Goal: Check status: Check status

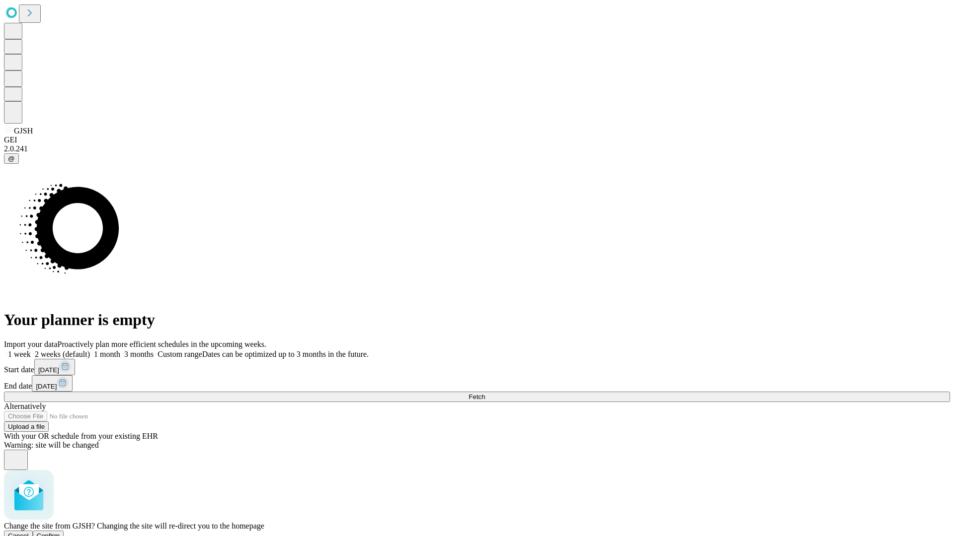
click at [60, 532] on span "Confirm" at bounding box center [48, 535] width 23 height 7
click at [31, 350] on label "1 week" at bounding box center [17, 354] width 27 height 8
click at [485, 393] on span "Fetch" at bounding box center [476, 396] width 16 height 7
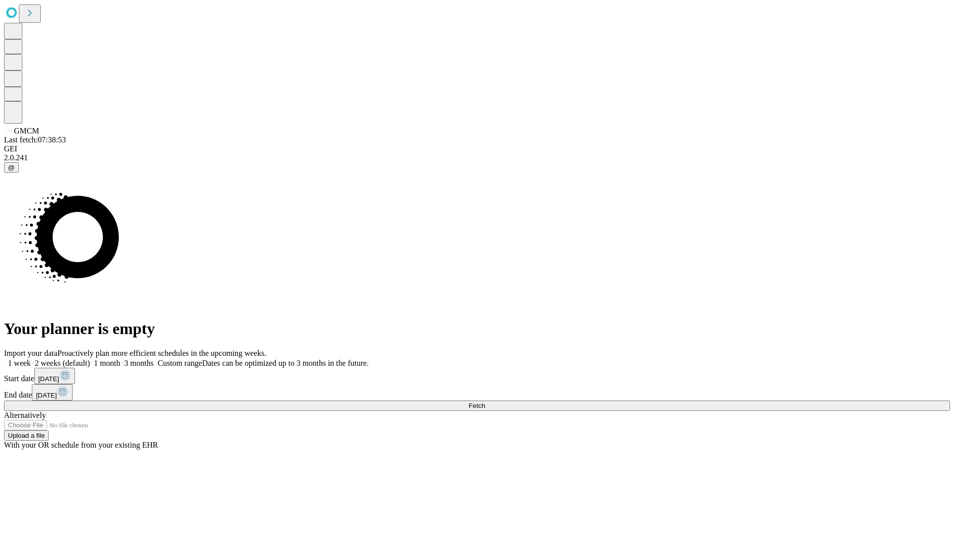
click at [485, 402] on span "Fetch" at bounding box center [476, 405] width 16 height 7
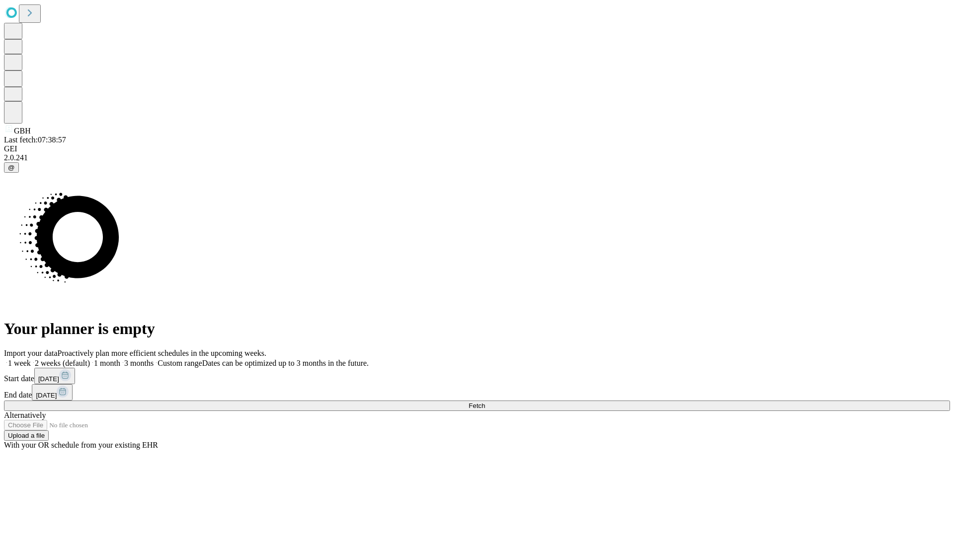
click at [31, 359] on label "1 week" at bounding box center [17, 363] width 27 height 8
click at [485, 402] on span "Fetch" at bounding box center [476, 405] width 16 height 7
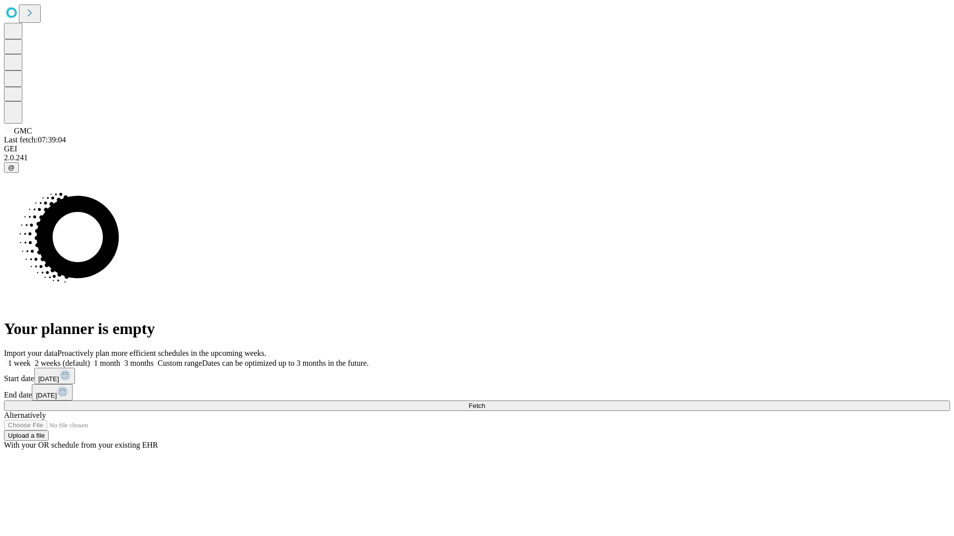
click at [31, 359] on label "1 week" at bounding box center [17, 363] width 27 height 8
click at [485, 402] on span "Fetch" at bounding box center [476, 405] width 16 height 7
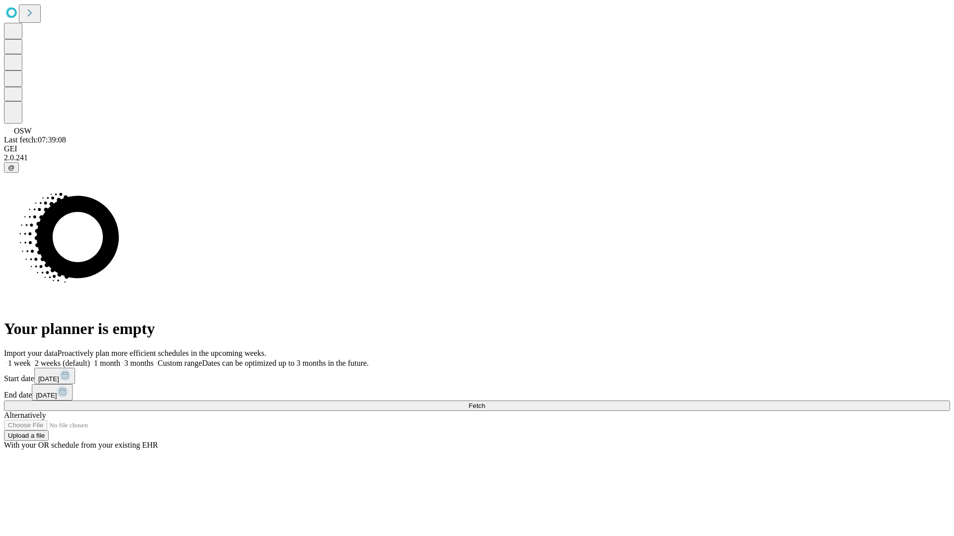
click at [31, 359] on label "1 week" at bounding box center [17, 363] width 27 height 8
click at [485, 402] on span "Fetch" at bounding box center [476, 405] width 16 height 7
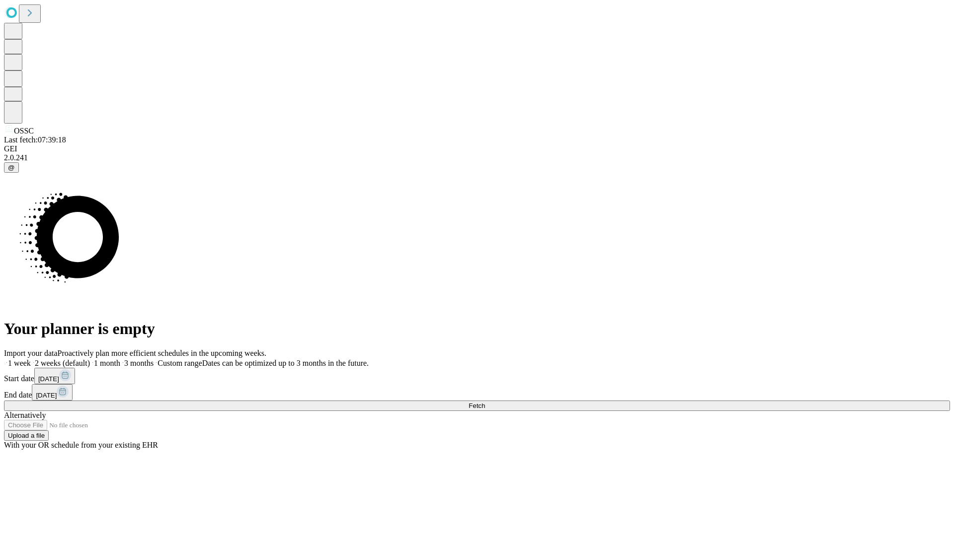
click at [31, 359] on label "1 week" at bounding box center [17, 363] width 27 height 8
click at [485, 402] on span "Fetch" at bounding box center [476, 405] width 16 height 7
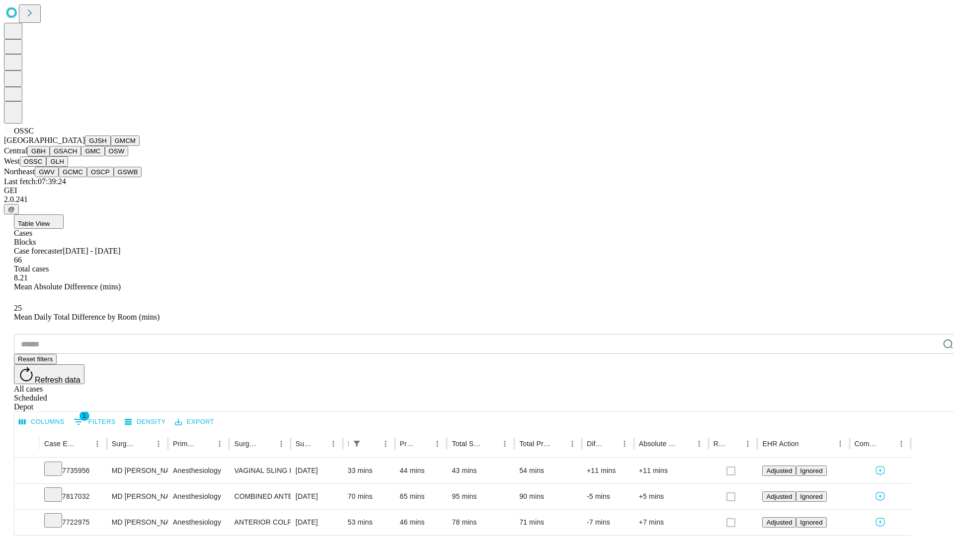
click at [68, 167] on button "GLH" at bounding box center [56, 161] width 21 height 10
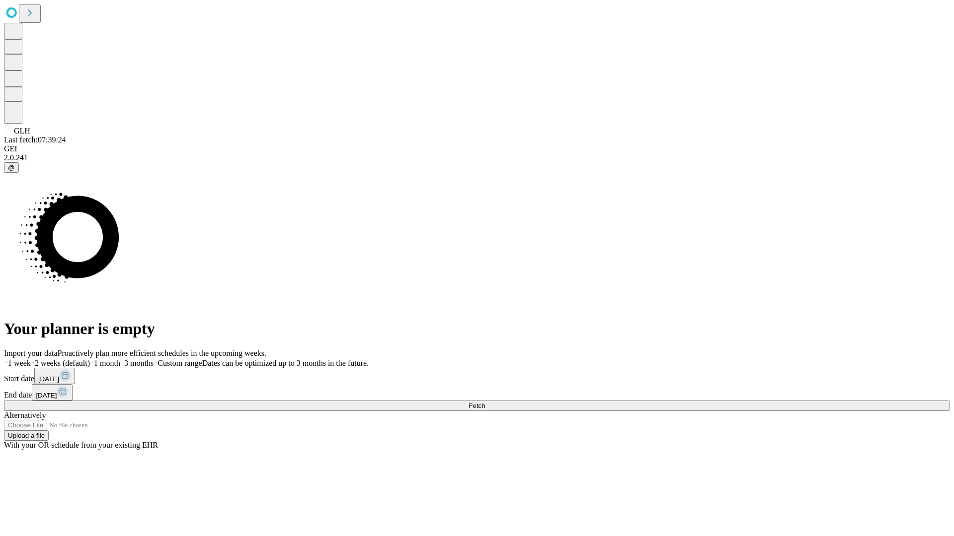
click at [485, 402] on span "Fetch" at bounding box center [476, 405] width 16 height 7
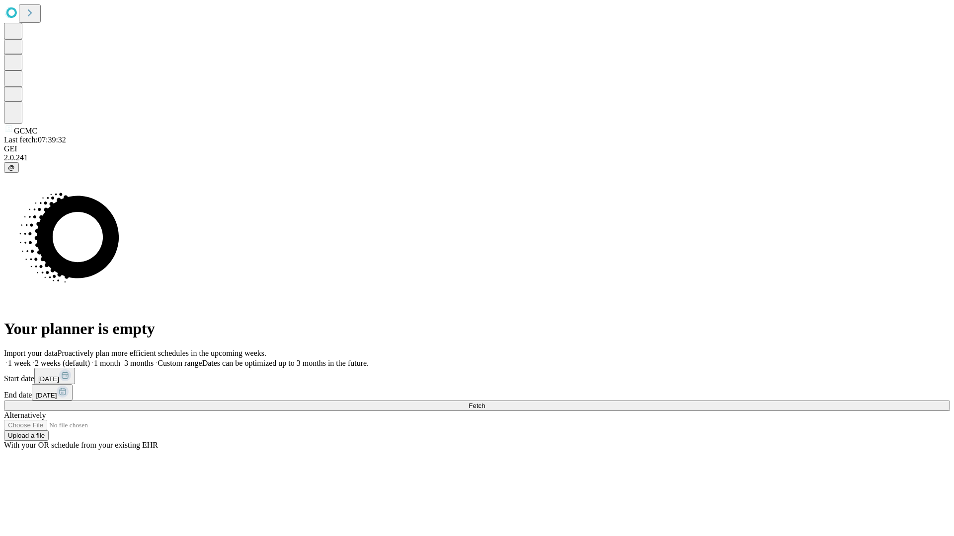
click at [31, 359] on label "1 week" at bounding box center [17, 363] width 27 height 8
click at [485, 402] on span "Fetch" at bounding box center [476, 405] width 16 height 7
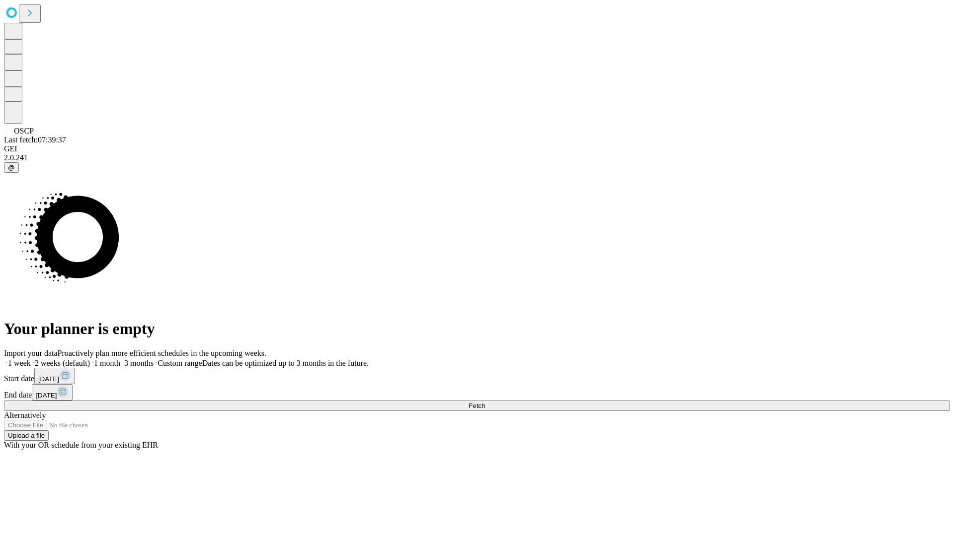
click at [31, 359] on label "1 week" at bounding box center [17, 363] width 27 height 8
click at [485, 402] on span "Fetch" at bounding box center [476, 405] width 16 height 7
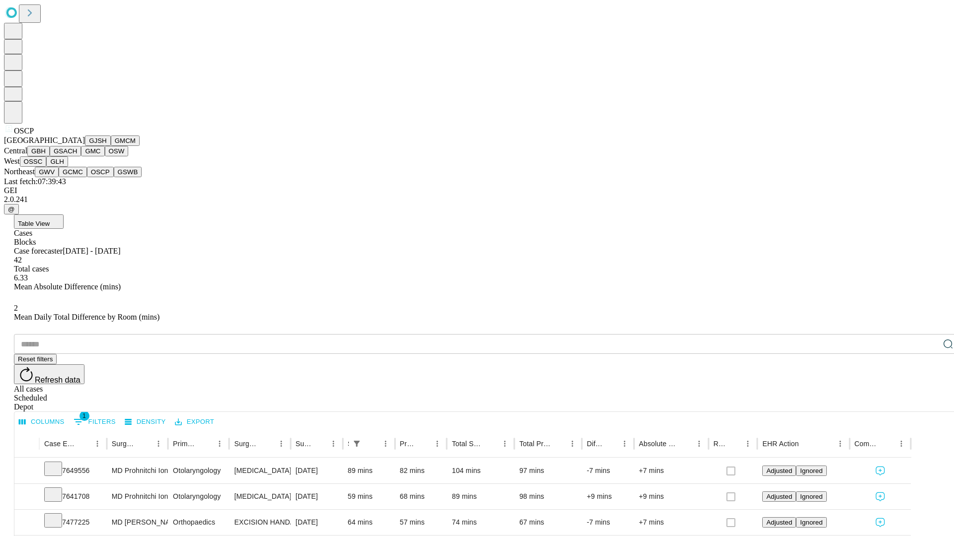
click at [114, 177] on button "GSWB" at bounding box center [128, 172] width 28 height 10
